Goal: Navigation & Orientation: Find specific page/section

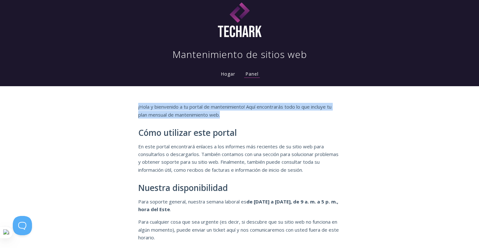
drag, startPoint x: 193, startPoint y: 105, endPoint x: 117, endPoint y: 98, distance: 76.0
click at [106, 92] on div "¡Hola y bienvenido a tu portal de mantenimiento! Aquí encontrarás todo lo que i…" at bounding box center [239, 182] width 479 height 192
copy font "¡Hola y bienvenido a tu portal de mantenimiento! Aquí encontrarás todo lo que i…"
click at [233, 76] on font "Hogar" at bounding box center [228, 74] width 14 height 6
drag, startPoint x: 226, startPoint y: 116, endPoint x: 160, endPoint y: 107, distance: 66.6
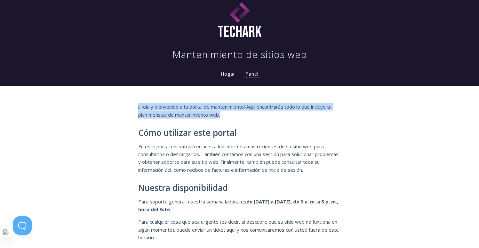
click at [118, 98] on div "¡Hola y bienvenido a tu portal de mantenimiento! Aquí encontrarás todo lo que i…" at bounding box center [239, 182] width 479 height 192
copy font "¡Hola y bienvenido a tu portal de mantenimiento! Aquí encontrarás todo lo que i…"
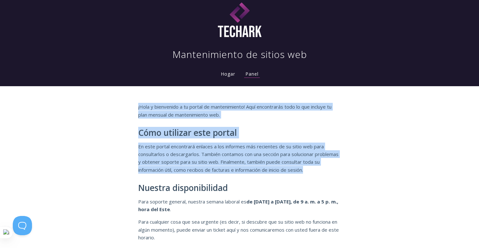
drag, startPoint x: 304, startPoint y: 165, endPoint x: 125, endPoint y: 106, distance: 188.5
click at [125, 106] on div "¡Hola y bienvenido a tu portal de mantenimiento! Aquí encontrarás todo lo que i…" at bounding box center [239, 182] width 479 height 192
copy div "¡Hola y bienvenido a tu portal de mantenimiento! Aquí encontrarás todo lo que i…"
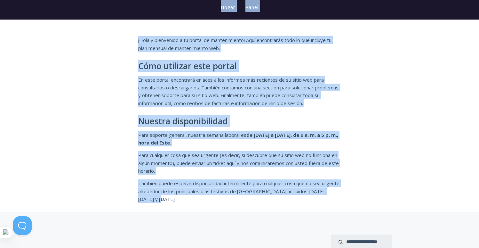
scroll to position [24, 0]
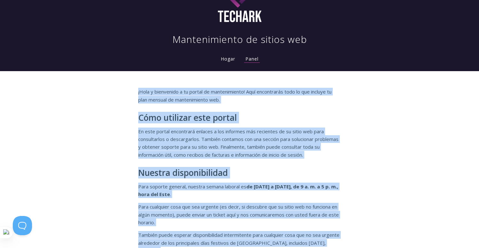
drag, startPoint x: 198, startPoint y: 178, endPoint x: 135, endPoint y: 85, distance: 112.3
click at [135, 85] on div "¡Hola y bienvenido a tu portal de mantenimiento! Aquí encontrarás todo lo que i…" at bounding box center [239, 167] width 479 height 192
copy div "¡Hola y bienvenido a tu portal de mantenimiento! Aquí encontrarás todo lo que i…"
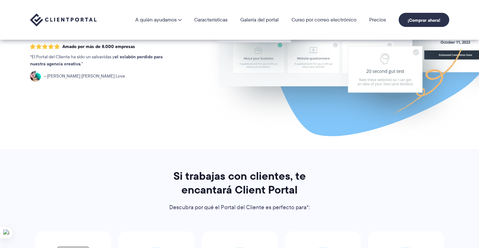
scroll to position [4, 0]
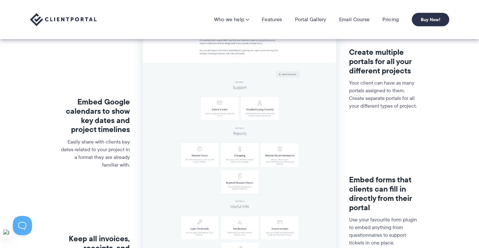
scroll to position [11, 0]
